Goal: Task Accomplishment & Management: Manage account settings

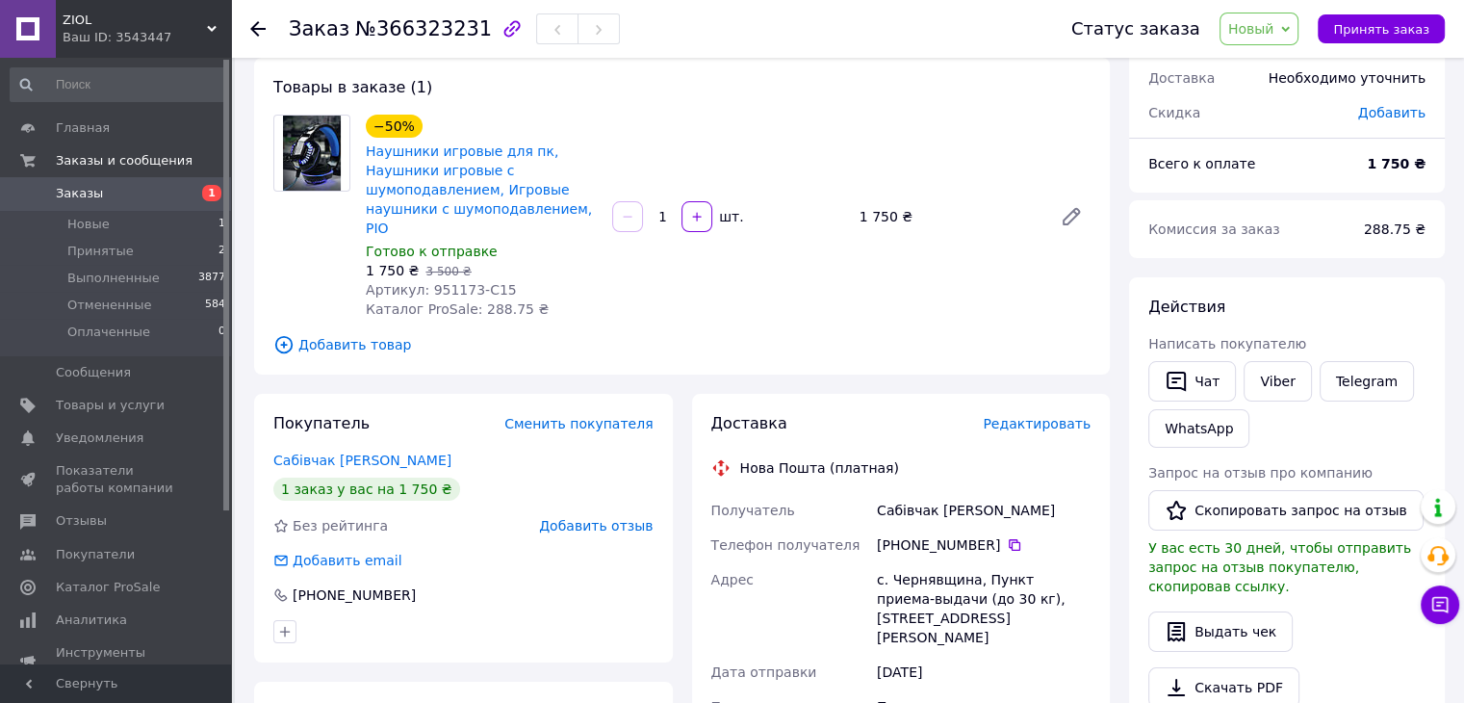
scroll to position [96, 0]
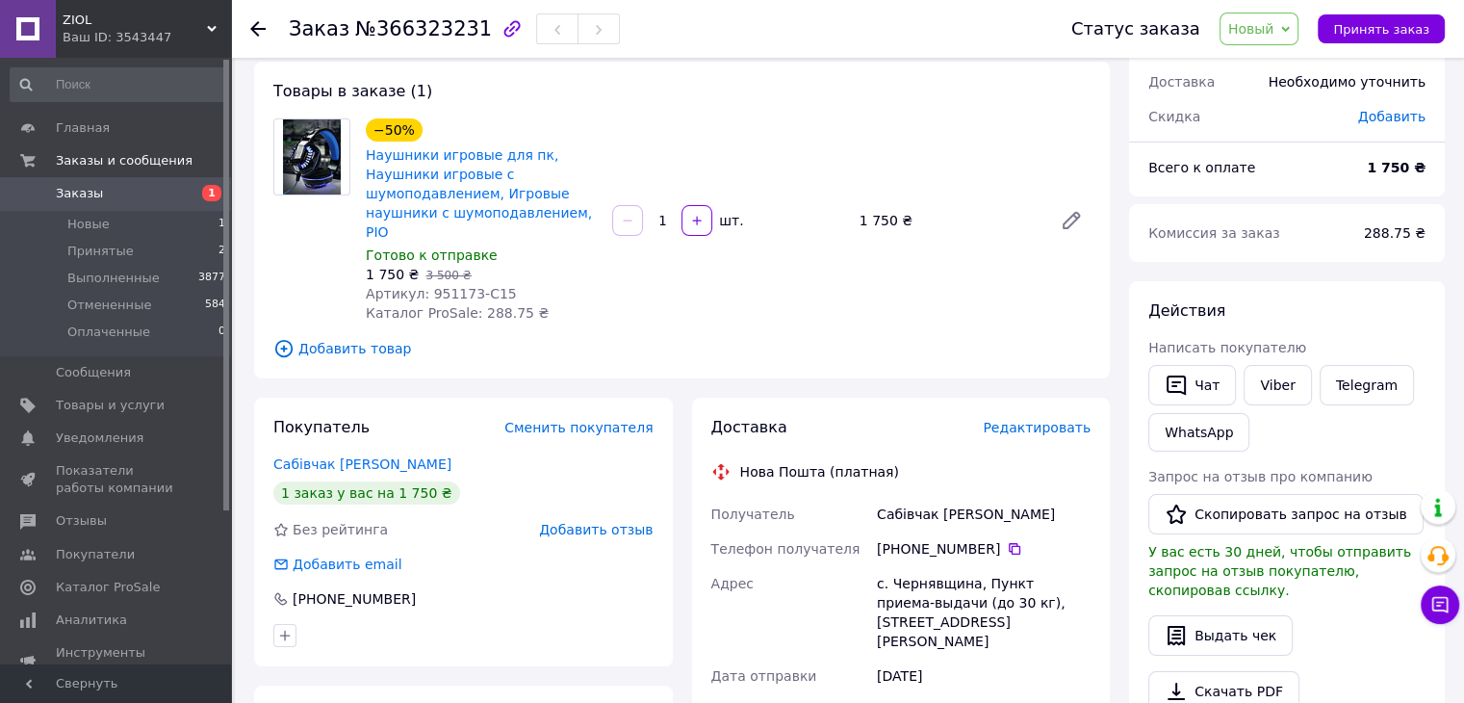
click at [169, 184] on link "Заказы 1" at bounding box center [118, 193] width 237 height 33
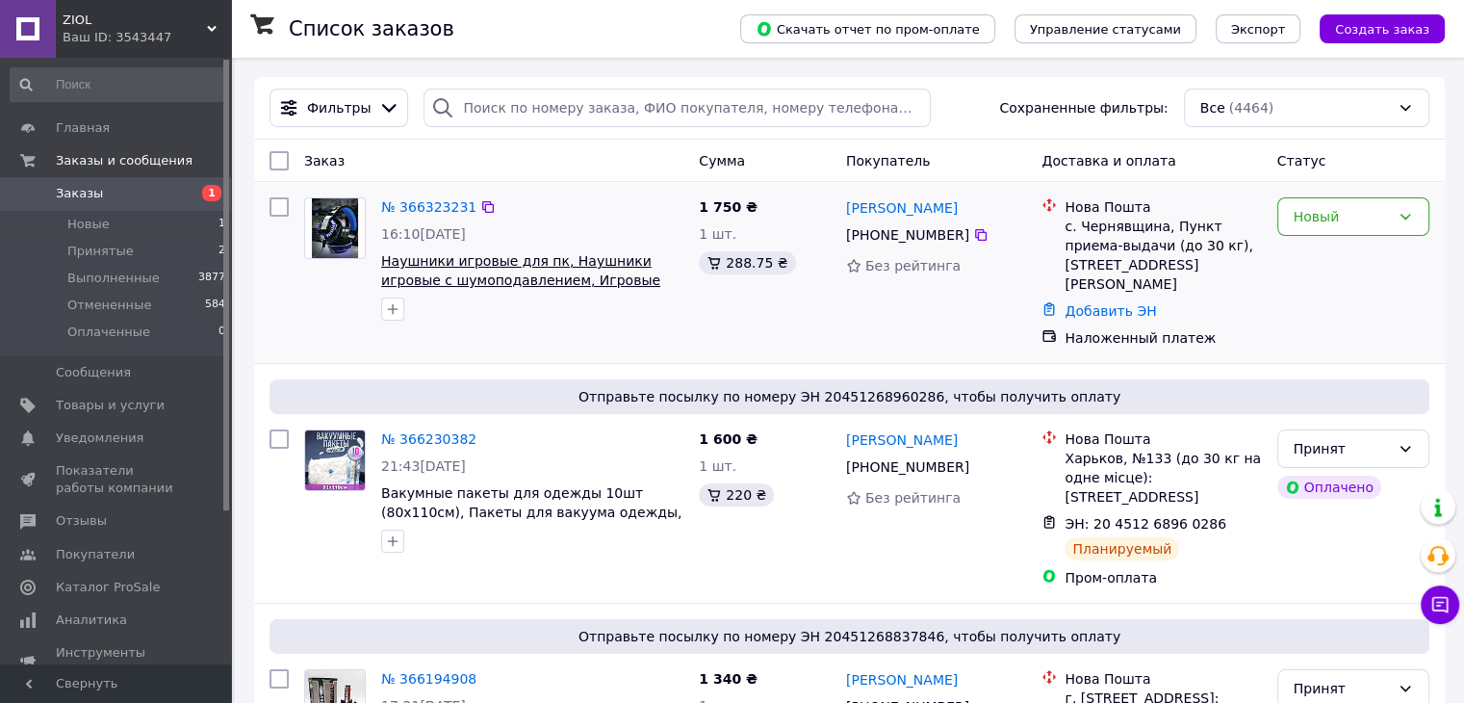
click at [411, 276] on span "Наушники игровые для пк, Наушники игровые с шумоподавлением, Игровые наушники с…" at bounding box center [520, 280] width 279 height 54
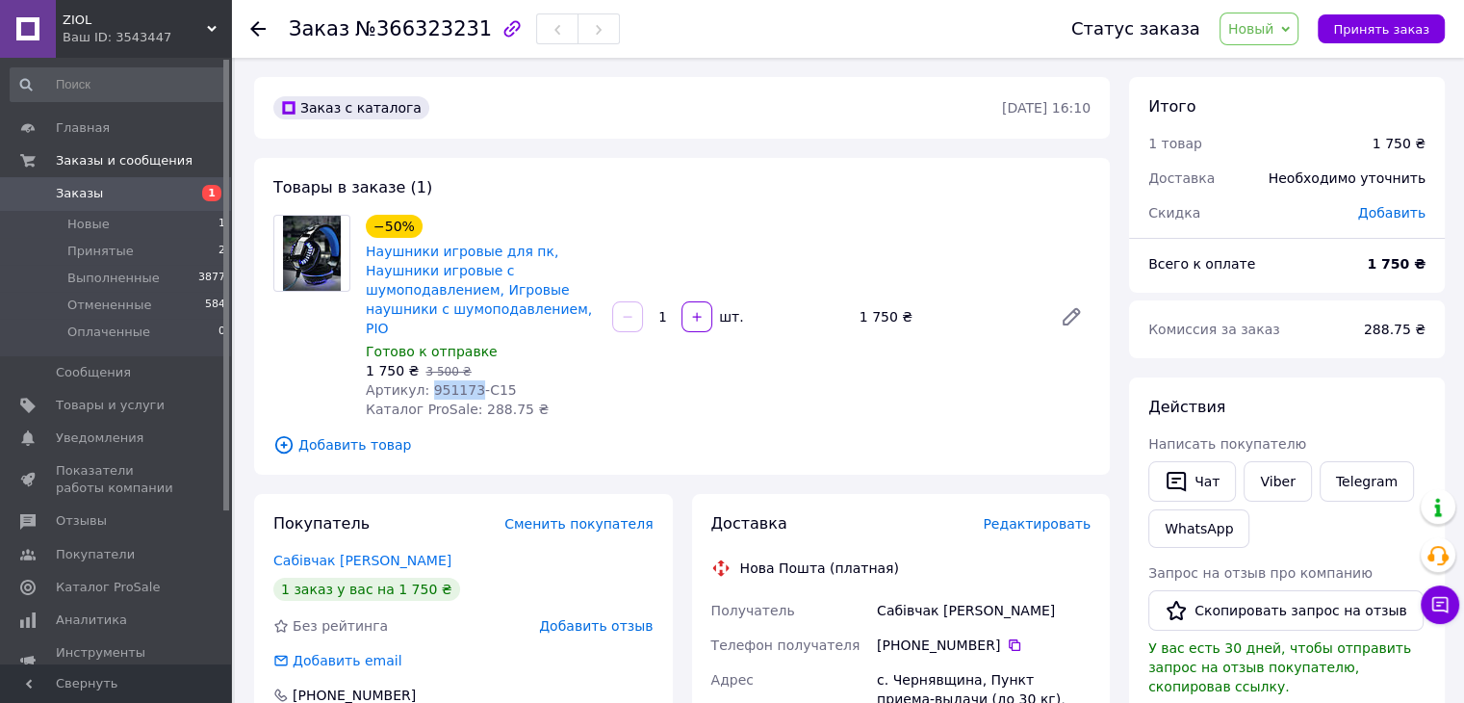
drag, startPoint x: 421, startPoint y: 374, endPoint x: 462, endPoint y: 375, distance: 41.4
click at [462, 382] on span "Артикул: 951173-C15" at bounding box center [441, 389] width 151 height 15
copy span "951173"
drag, startPoint x: 851, startPoint y: 304, endPoint x: 894, endPoint y: 311, distance: 43.8
click at [894, 311] on div "1 750 ₴" at bounding box center [948, 316] width 193 height 27
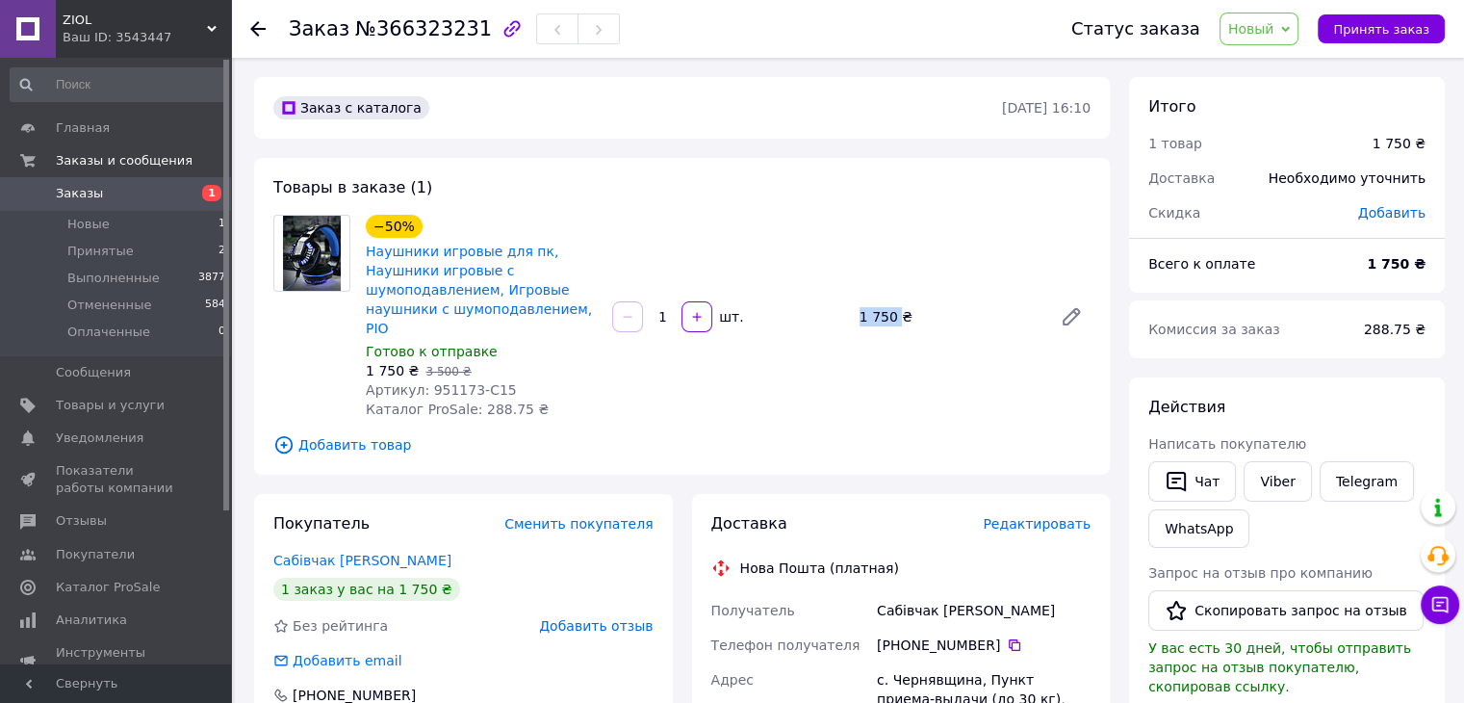
copy div "1 750"
drag, startPoint x: 469, startPoint y: 393, endPoint x: 502, endPoint y: 393, distance: 32.7
click at [502, 401] on span "Каталог ProSale: 288.75 ₴" at bounding box center [457, 408] width 183 height 15
click at [509, 401] on span "Каталог ProSale: 288.75 ₴" at bounding box center [457, 408] width 183 height 15
drag, startPoint x: 467, startPoint y: 394, endPoint x: 507, endPoint y: 393, distance: 40.4
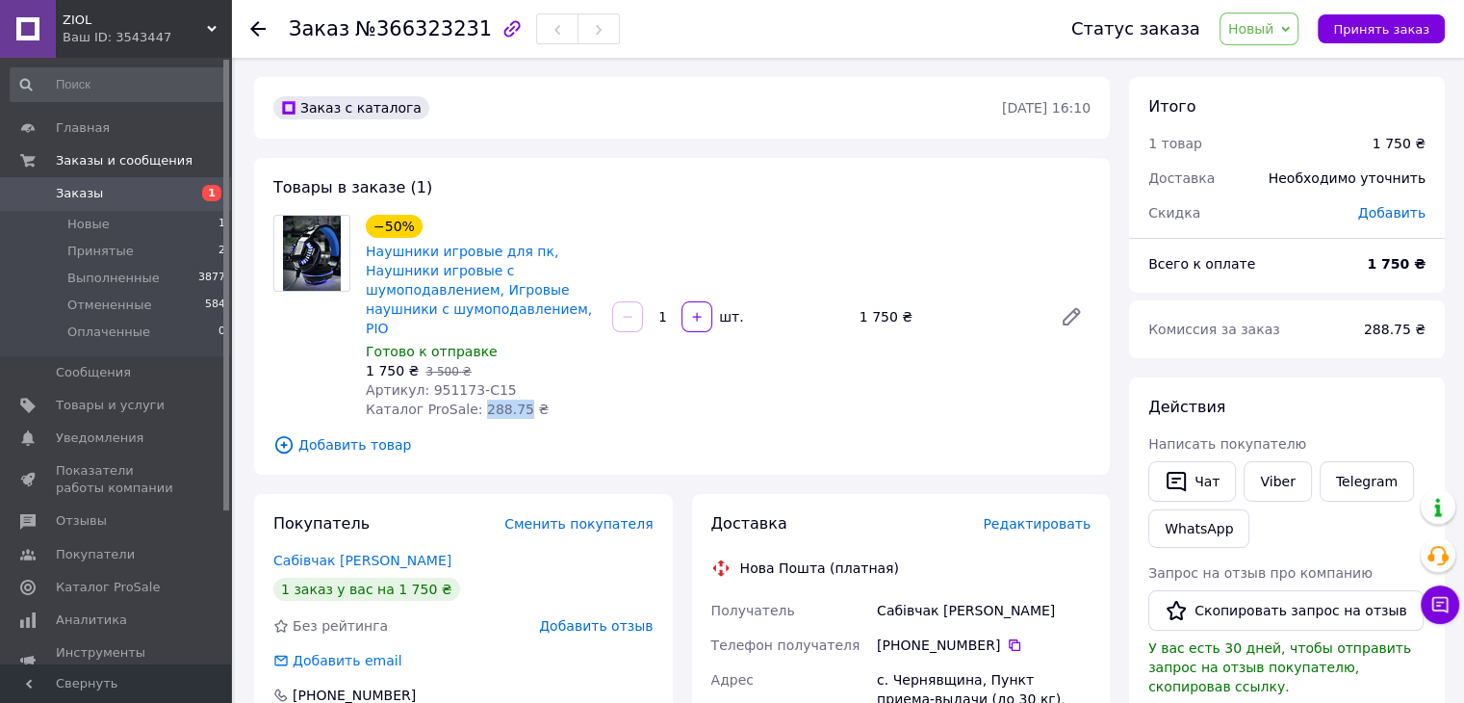
click at [507, 401] on span "Каталог ProSale: 288.75 ₴" at bounding box center [457, 408] width 183 height 15
copy span "288.75"
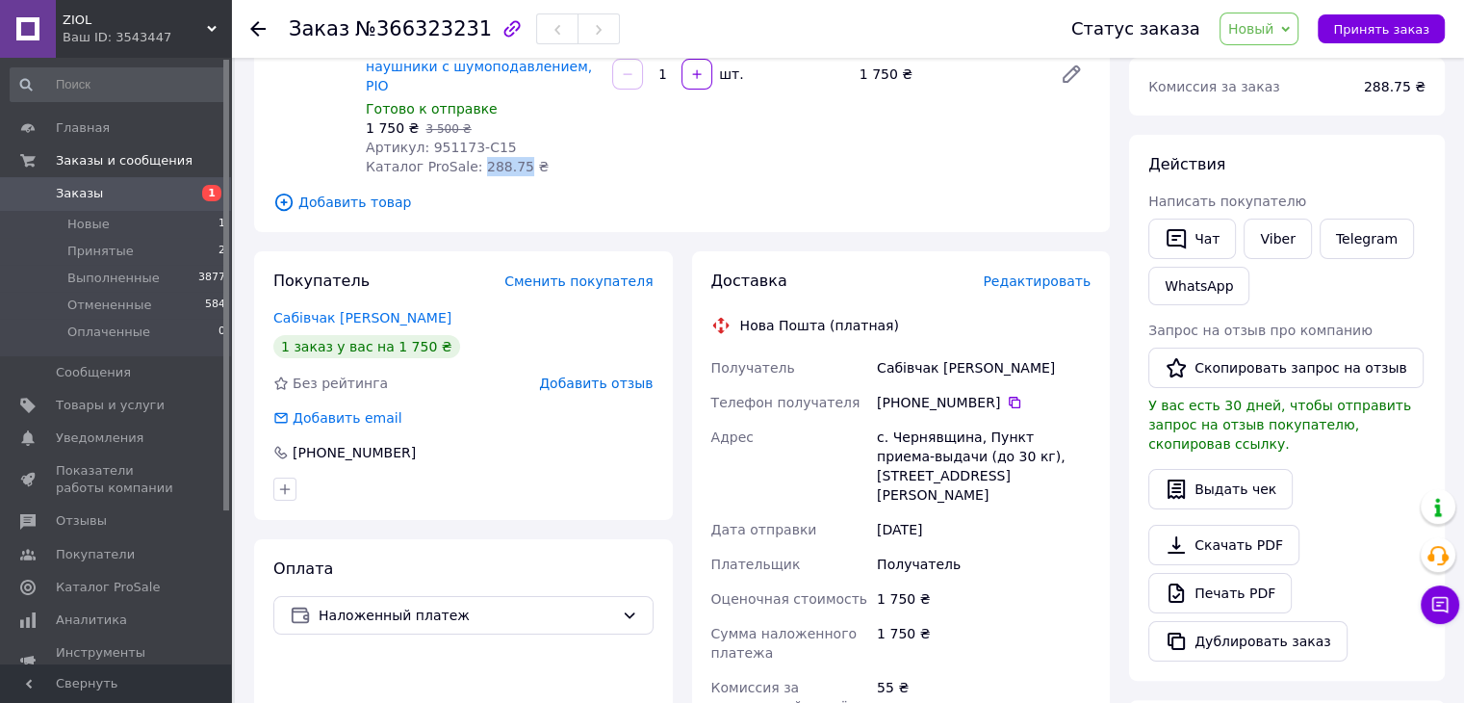
scroll to position [289, 0]
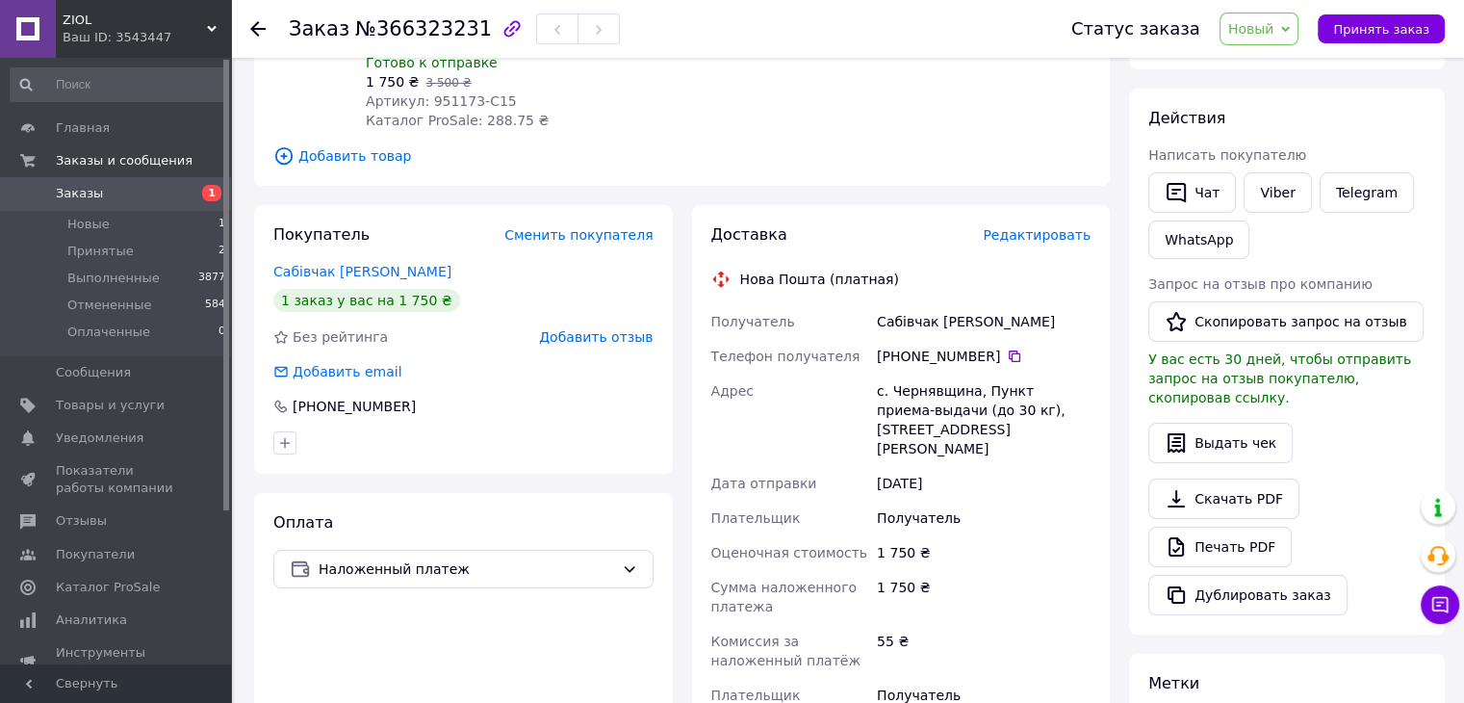
click at [899, 304] on div "[PERSON_NAME]" at bounding box center [983, 321] width 221 height 35
copy div "Сабівчак"
click at [949, 309] on div "[PERSON_NAME]" at bounding box center [983, 321] width 221 height 35
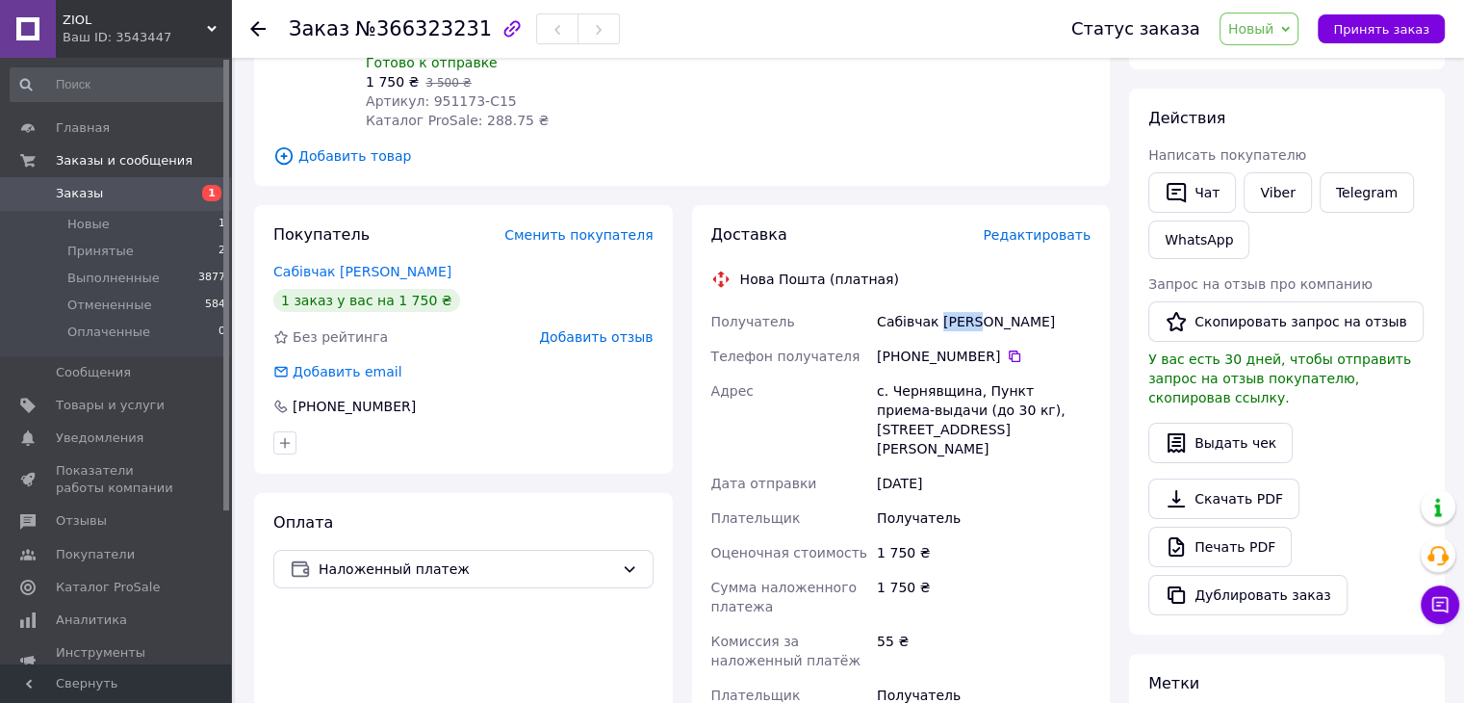
copy div "[PERSON_NAME]"
click at [1009, 350] on icon at bounding box center [1015, 356] width 12 height 12
click at [929, 375] on div "с. Чернявщина, Пункт приема-выдачи (до 30 кг), ул. [PERSON_NAME], 81" at bounding box center [983, 420] width 221 height 92
copy div "Чернявщина"
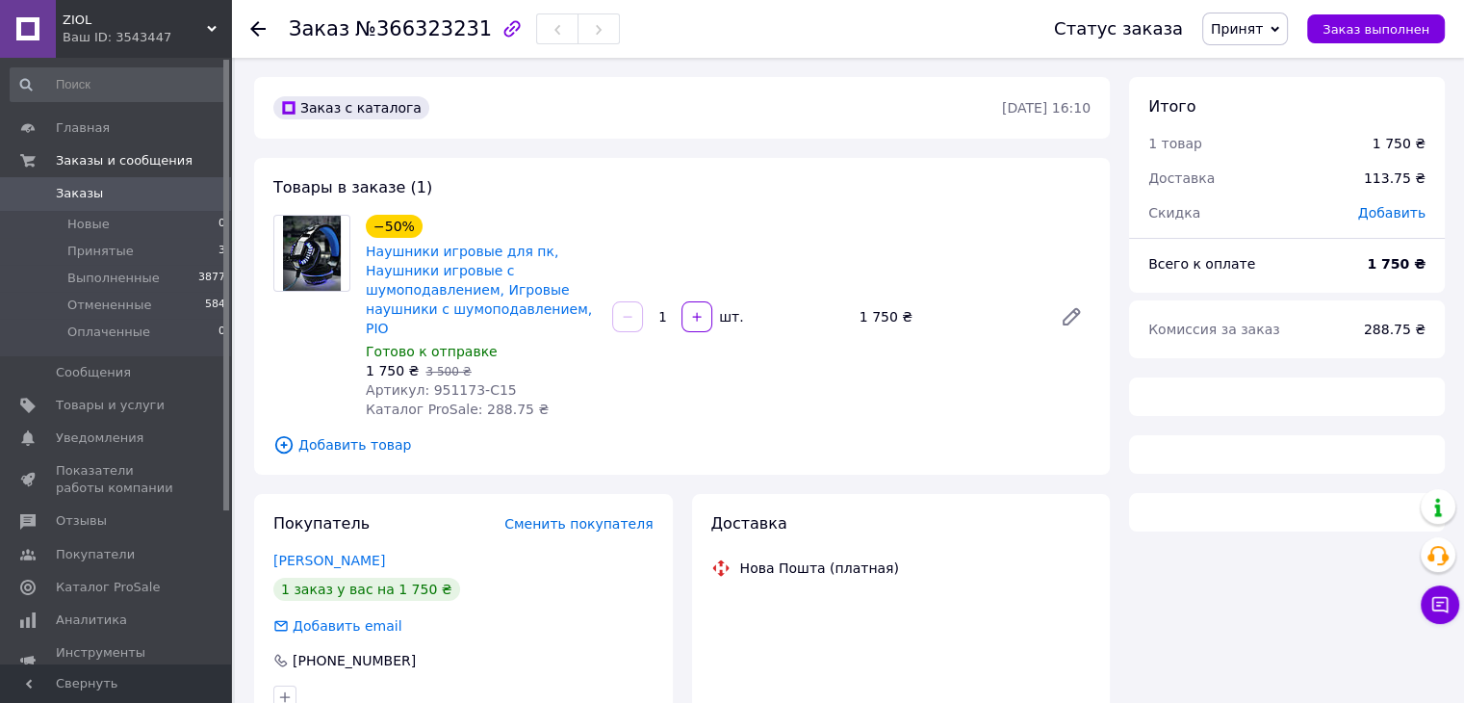
scroll to position [219, 0]
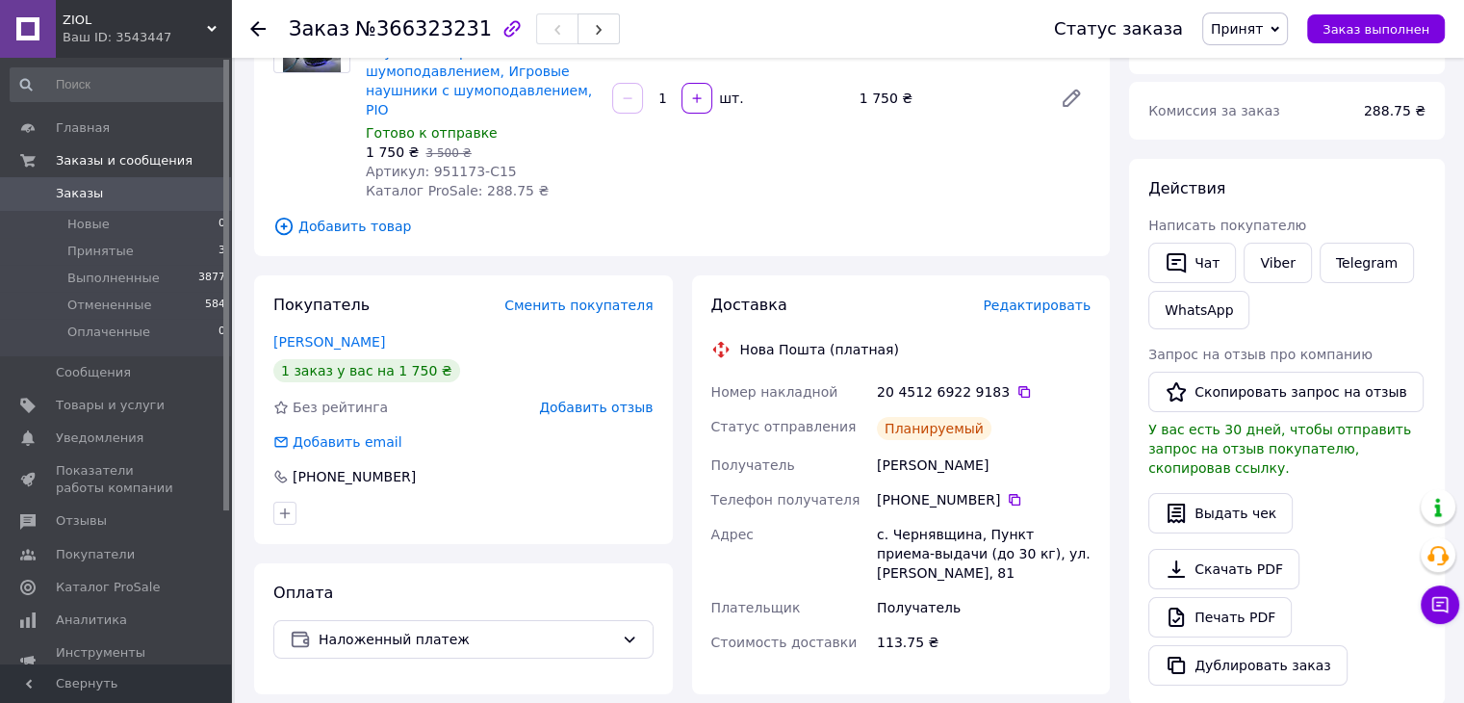
click at [117, 195] on span "Заказы" at bounding box center [117, 193] width 122 height 17
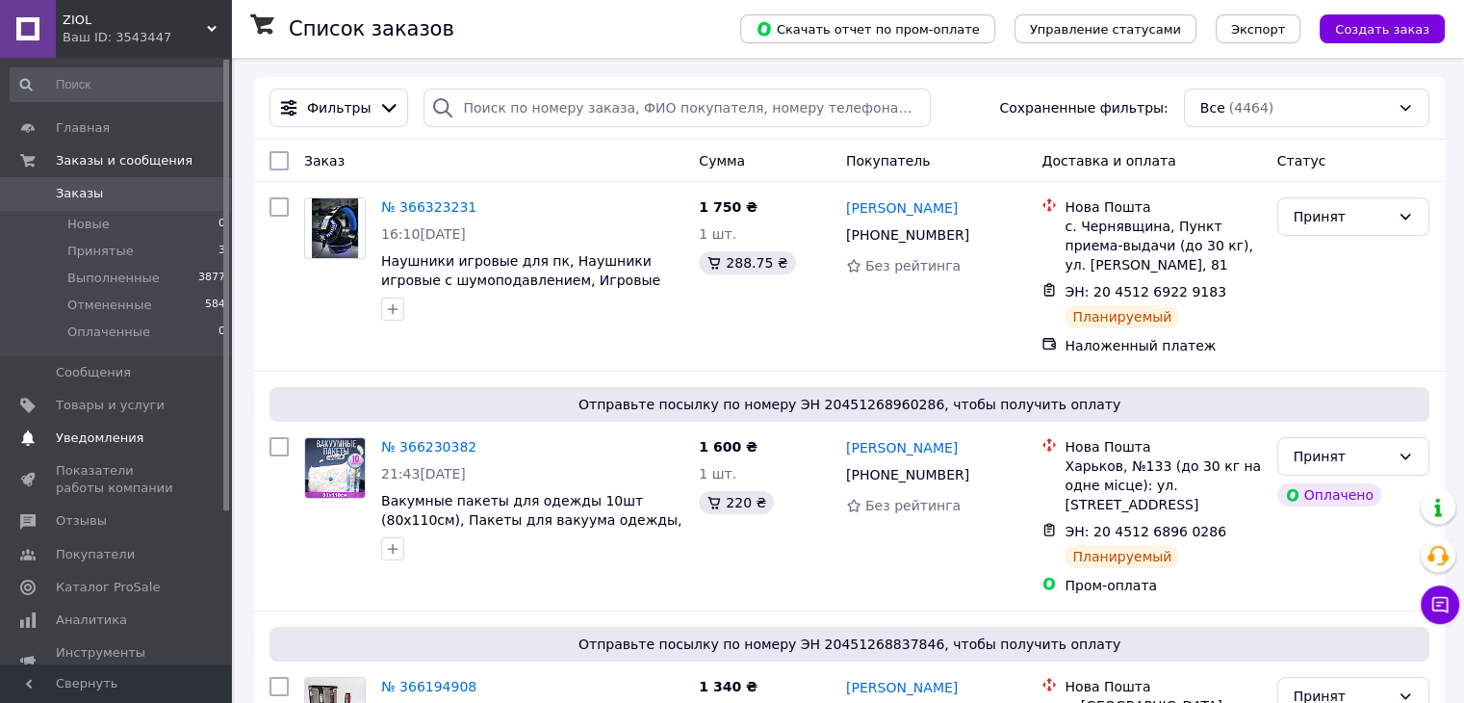
click at [154, 440] on span "Уведомления" at bounding box center [117, 437] width 122 height 17
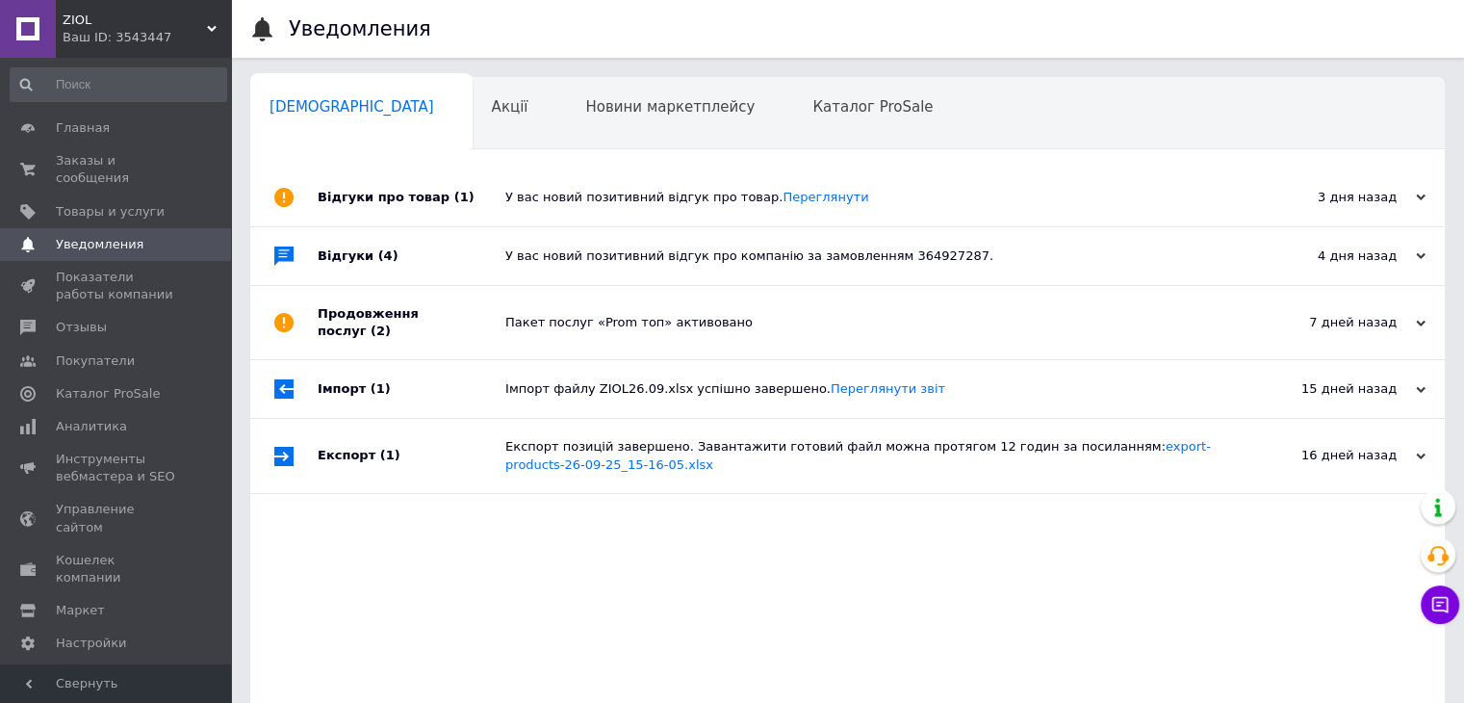
click at [525, 202] on div "У вас новий позитивний відгук про товар. [GEOGRAPHIC_DATA]" at bounding box center [869, 197] width 728 height 17
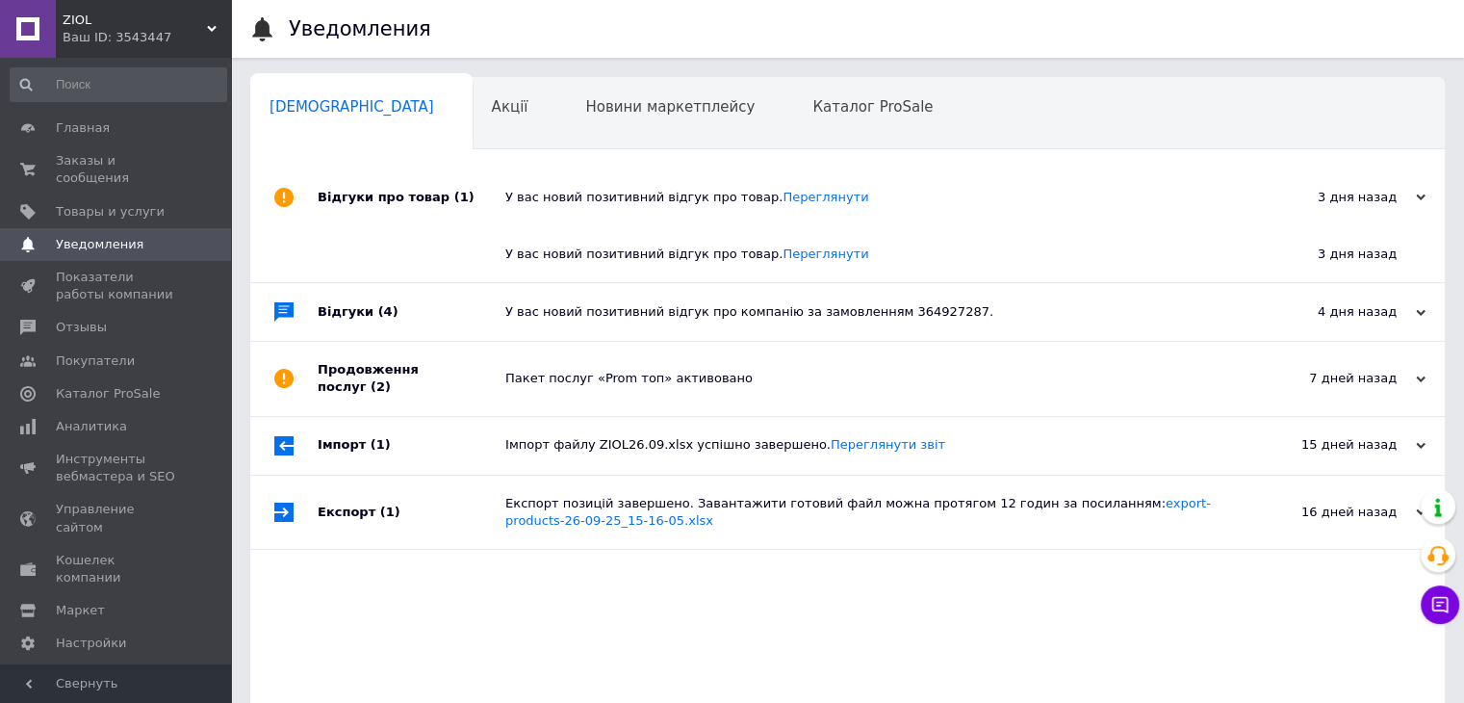
click at [538, 322] on div "У вас новий позитивний відгук про компанію за замовленням 364927287." at bounding box center [869, 312] width 728 height 58
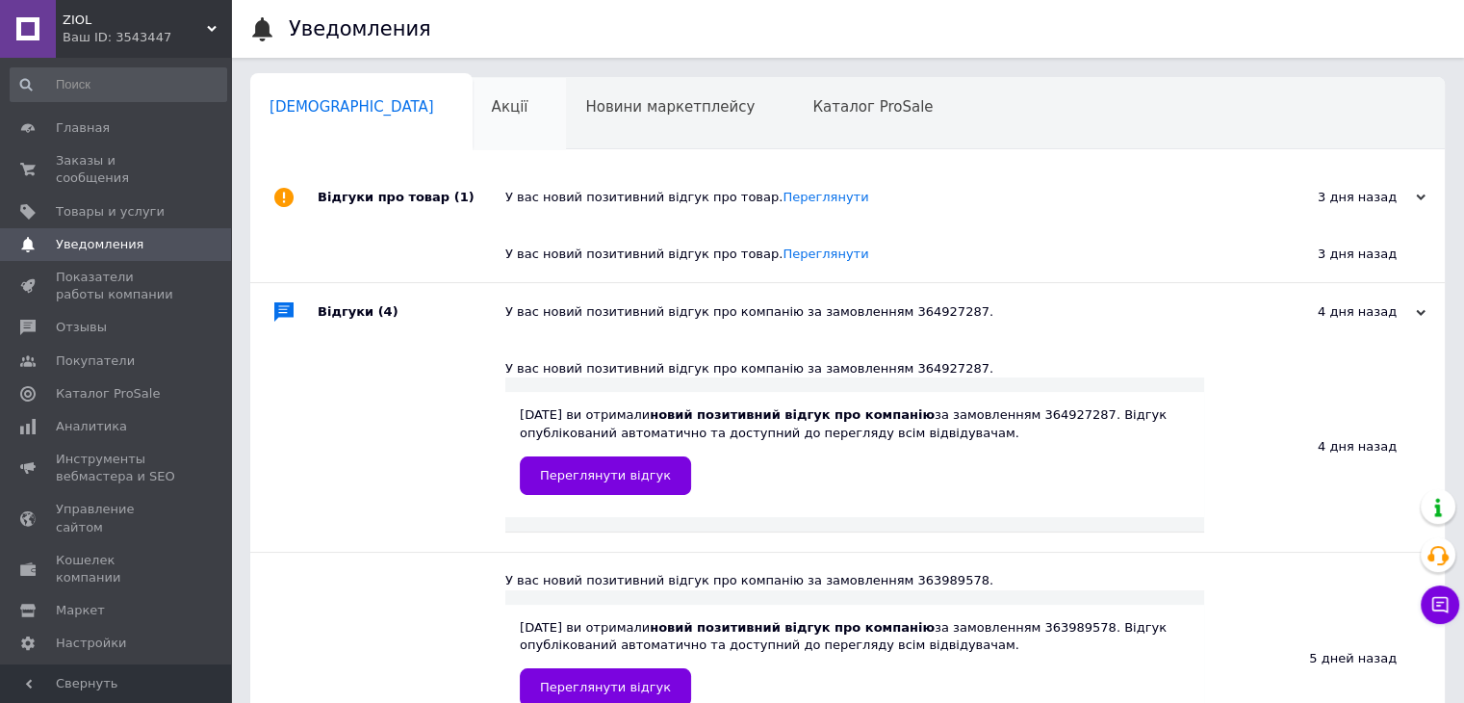
click at [473, 133] on div "Акції 0" at bounding box center [520, 114] width 94 height 73
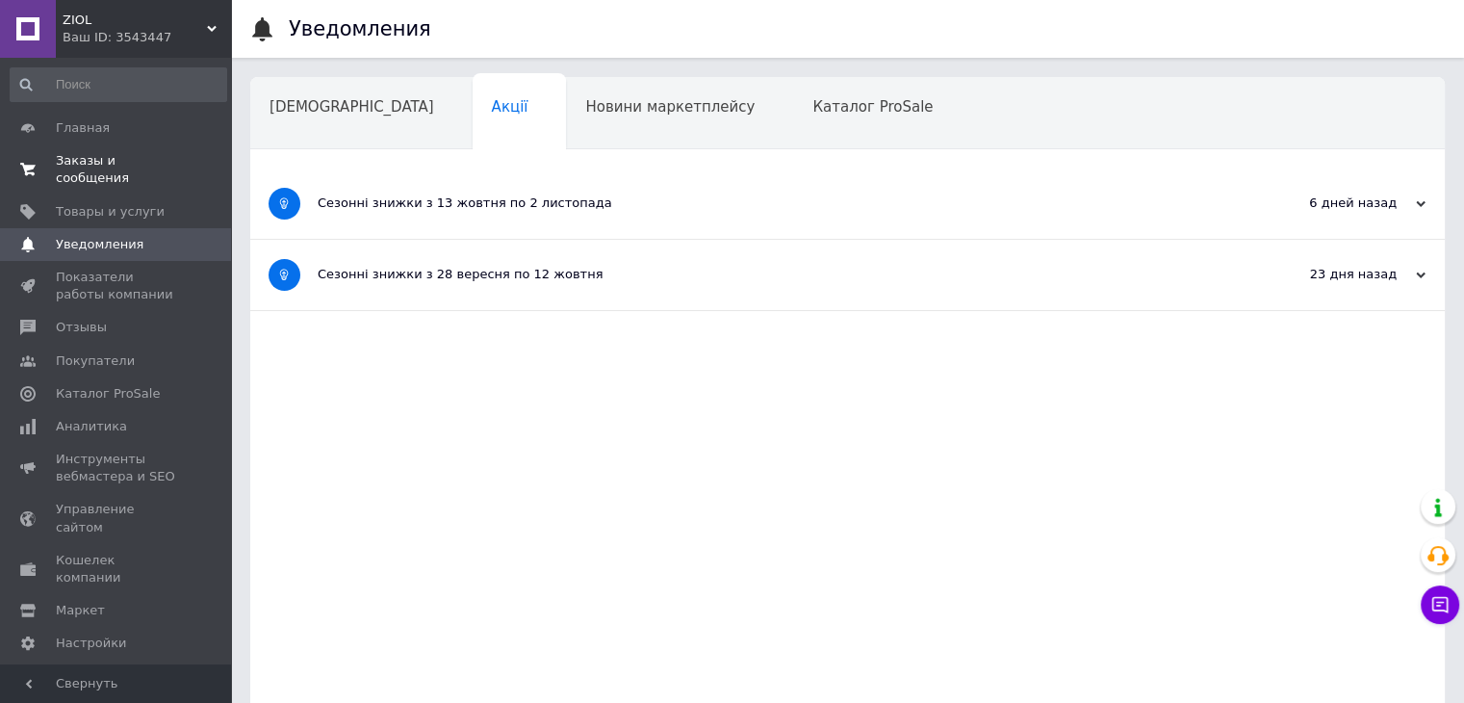
click at [116, 169] on link "Заказы и сообщения 0 0" at bounding box center [118, 169] width 237 height 50
